Goal: Task Accomplishment & Management: Use online tool/utility

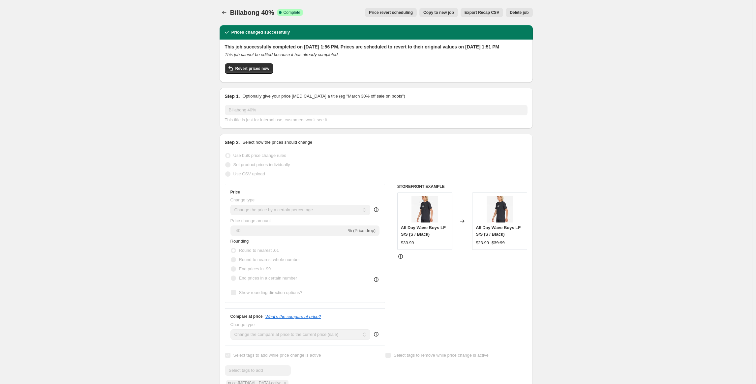
select select "percentage"
select select "vendor"
select select "inventory_quantity"
select select ">"
select select "product_type"
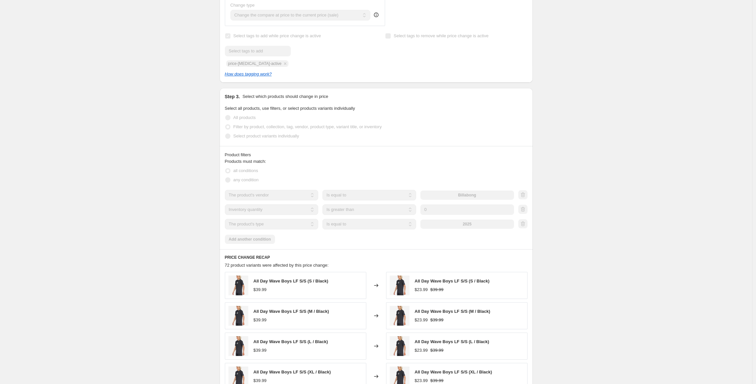
scroll to position [271, 0]
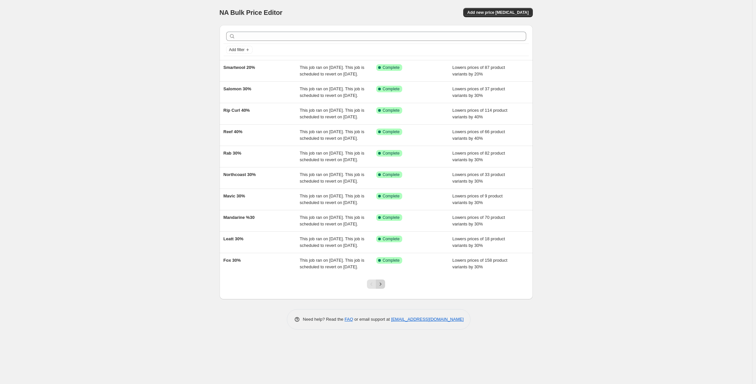
click at [384, 288] on icon "Next" at bounding box center [380, 284] width 7 height 7
click at [372, 288] on icon "Previous" at bounding box center [371, 284] width 7 height 7
click at [382, 288] on icon "Next" at bounding box center [380, 284] width 7 height 7
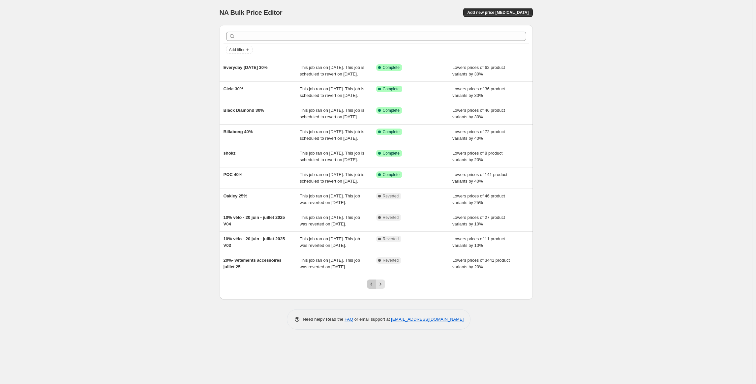
click at [372, 288] on icon "Previous" at bounding box center [371, 284] width 7 height 7
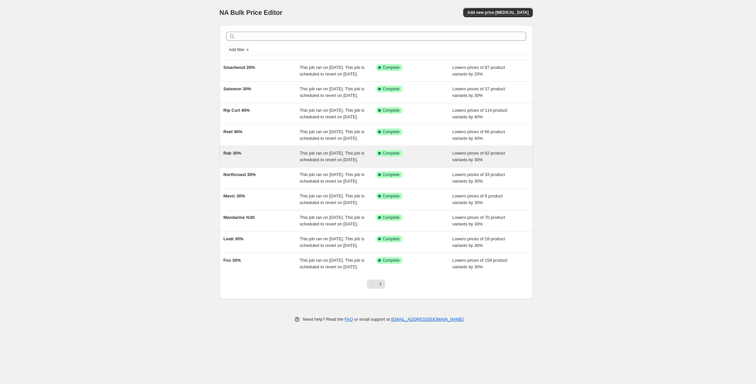
click at [268, 163] on div "Rab 30%" at bounding box center [262, 156] width 76 height 13
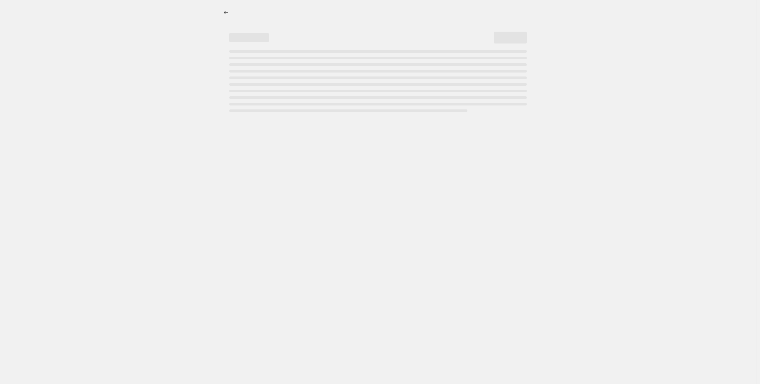
select select "percentage"
select select "inventory_quantity"
select select ">"
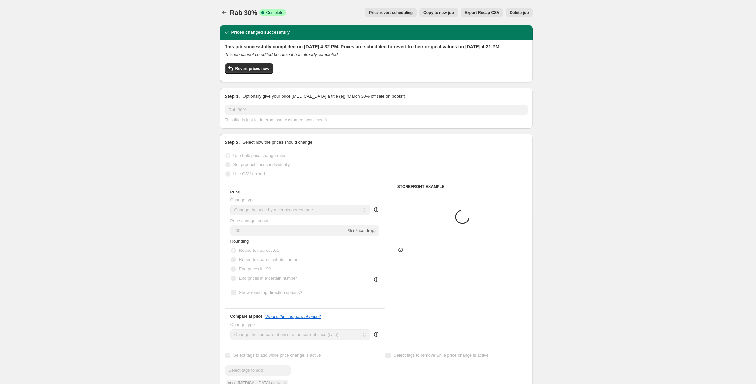
select select "vendor"
select select "product_type"
click at [226, 12] on icon "Price change jobs" at bounding box center [224, 12] width 7 height 7
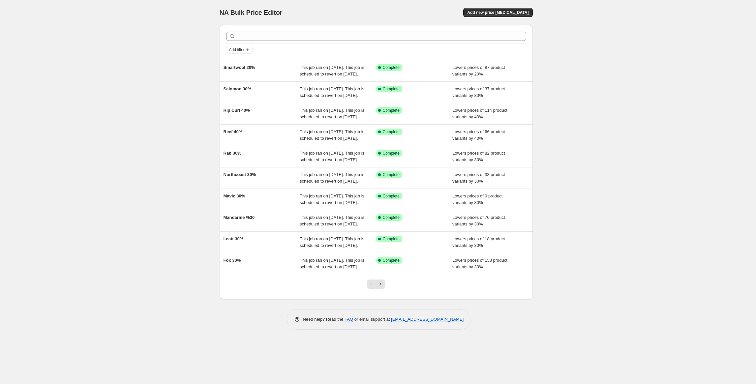
click at [383, 288] on icon "Next" at bounding box center [380, 284] width 7 height 7
click at [372, 288] on icon "Previous" at bounding box center [371, 284] width 7 height 7
click at [381, 288] on icon "Next" at bounding box center [380, 284] width 7 height 7
click at [372, 288] on icon "Previous" at bounding box center [371, 284] width 7 height 7
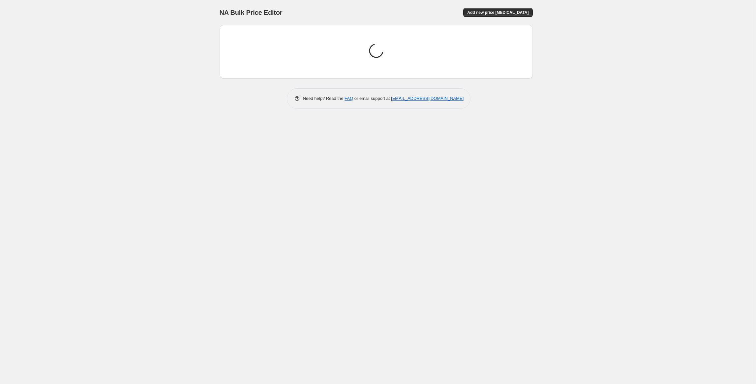
scroll to position [0, 0]
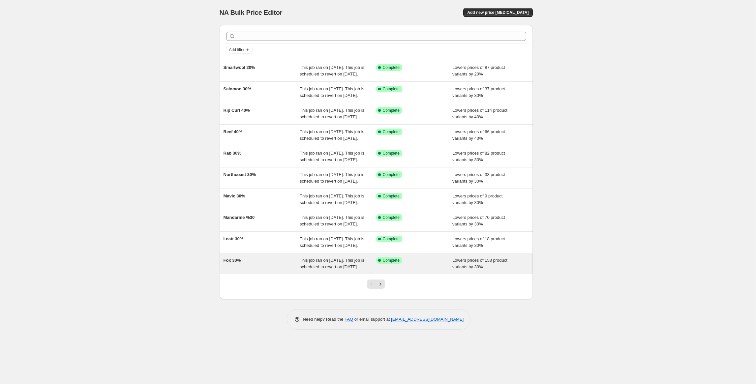
click at [244, 274] on div "Fox 30% This job ran on [DATE]. This job is scheduled to revert on [DATE]. Succ…" at bounding box center [376, 263] width 313 height 21
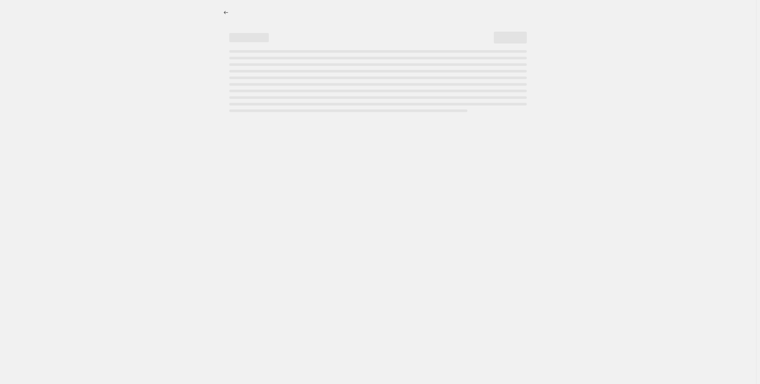
select select "percentage"
select select "vendor"
select select "inventory_quantity"
select select ">"
select select "product_type"
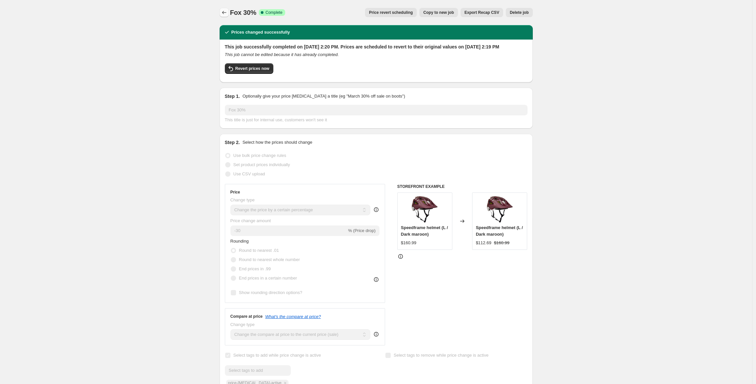
click at [223, 12] on icon "Price change jobs" at bounding box center [224, 12] width 7 height 7
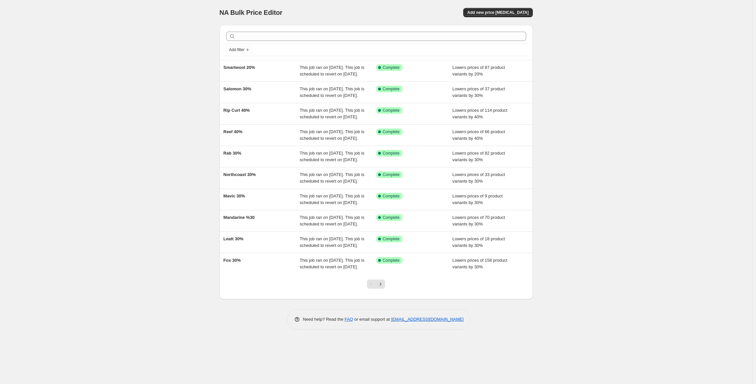
scroll to position [21, 0]
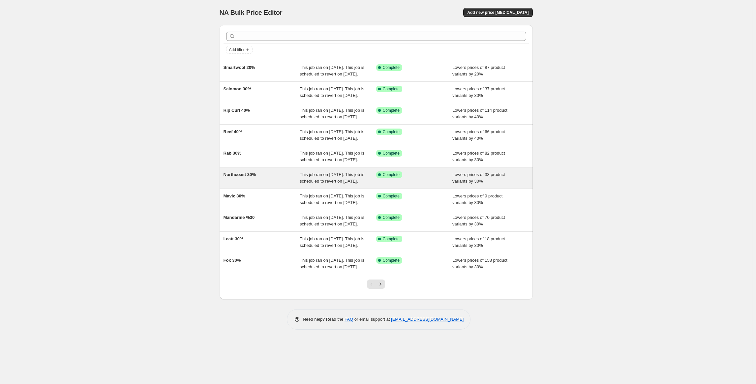
click at [241, 185] on div "Northcoast 30%" at bounding box center [262, 177] width 76 height 13
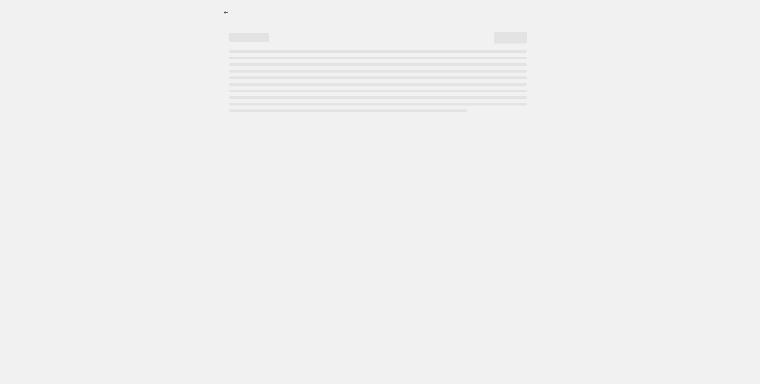
select select "percentage"
select select "vendor"
select select "product_type"
select select "inventory_quantity"
select select ">"
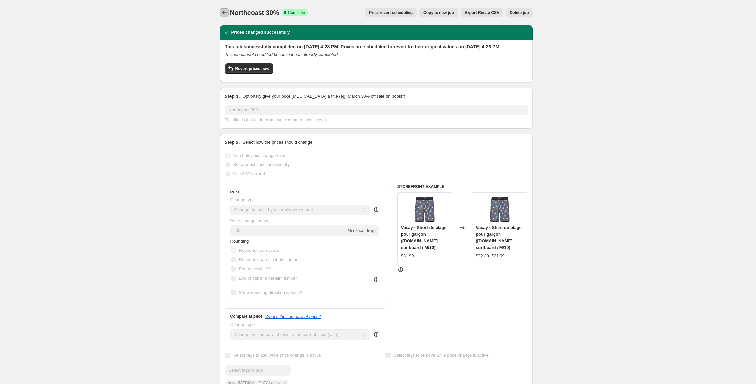
click at [226, 14] on icon "Price change jobs" at bounding box center [224, 12] width 7 height 7
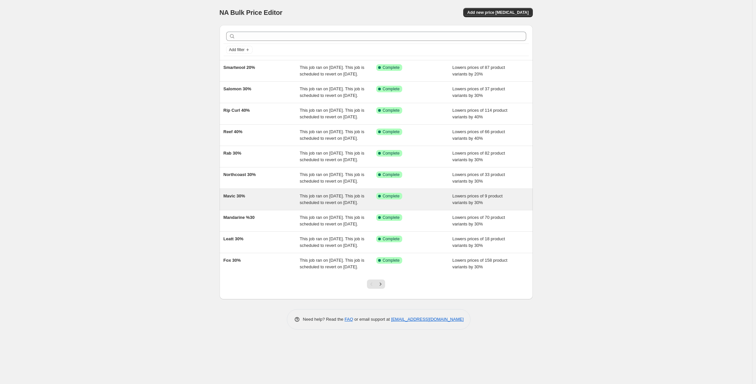
click at [226, 206] on div "Mavic 30%" at bounding box center [262, 199] width 76 height 13
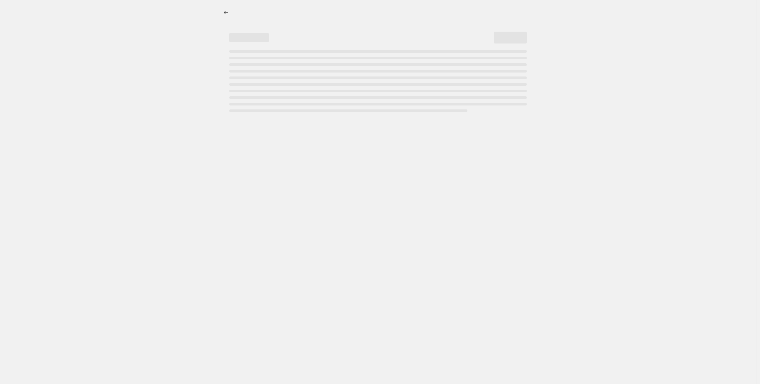
select select "percentage"
select select "vendor"
select select "product_type"
select select "inventory_quantity"
select select ">"
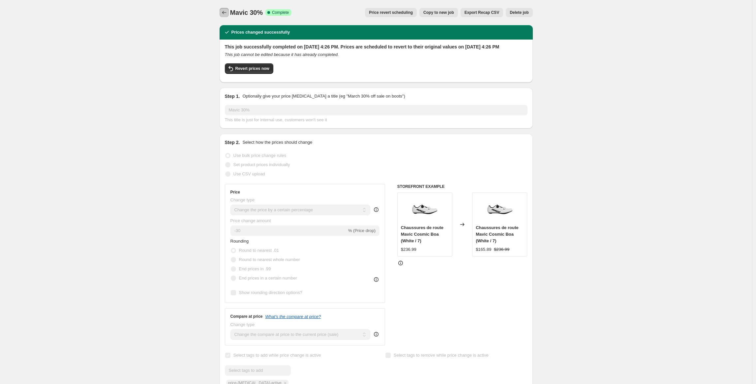
click at [228, 13] on icon "Price change jobs" at bounding box center [224, 12] width 7 height 7
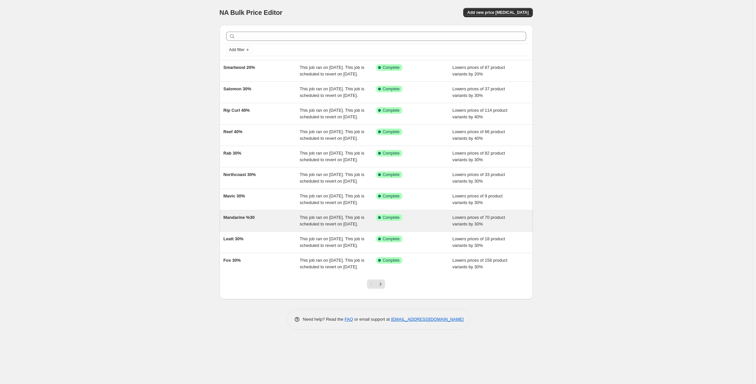
click at [240, 220] on span "Mandarine %30" at bounding box center [239, 217] width 31 height 5
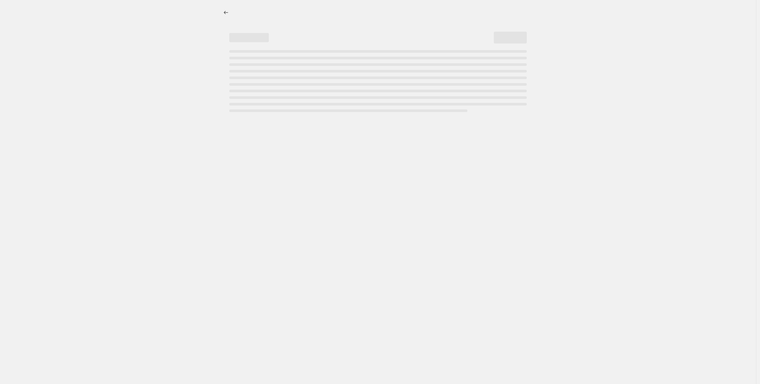
select select "percentage"
select select "vendor"
select select "product_type"
select select "inventory_quantity"
select select ">"
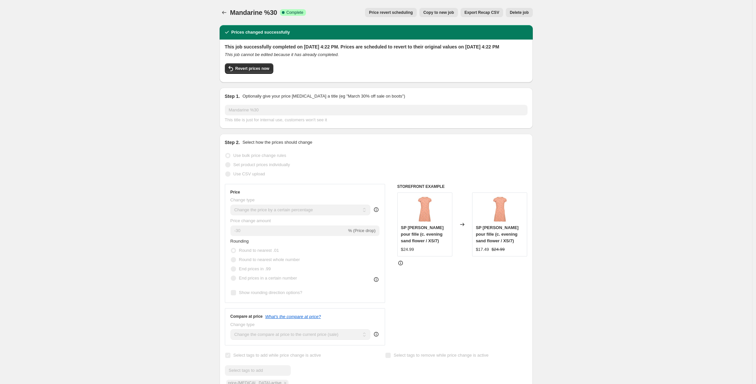
click at [223, 13] on icon "Price change jobs" at bounding box center [224, 12] width 7 height 7
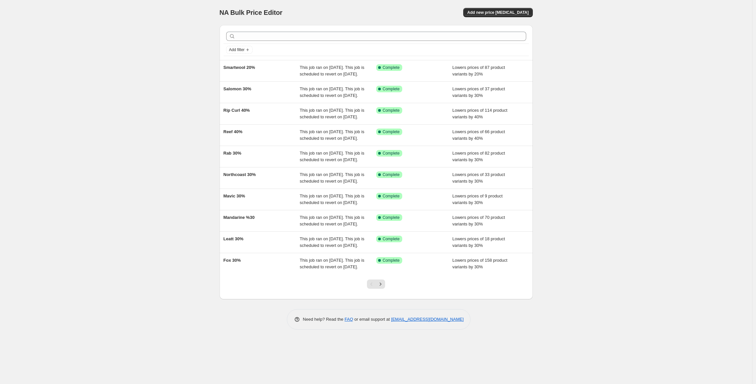
scroll to position [21, 0]
